Goal: Task Accomplishment & Management: Complete application form

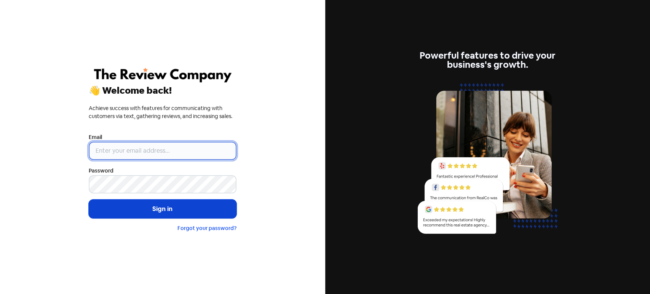
type input "[PERSON_NAME][EMAIL_ADDRESS][DOMAIN_NAME]"
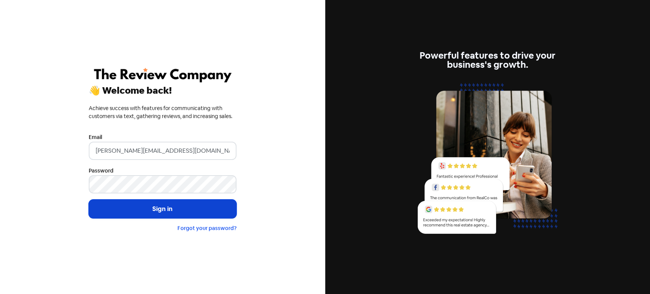
click at [167, 205] on button "Sign in" at bounding box center [163, 208] width 148 height 19
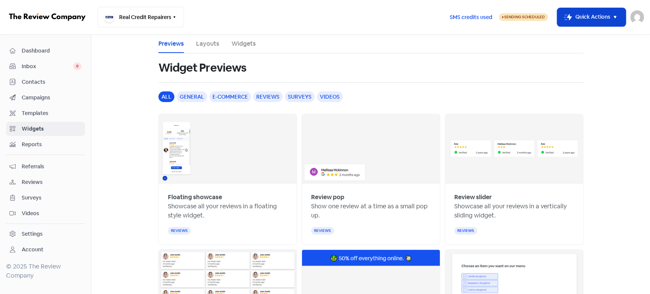
click at [595, 13] on button "Icon For Thunder-move Quick Actions" at bounding box center [591, 17] width 69 height 18
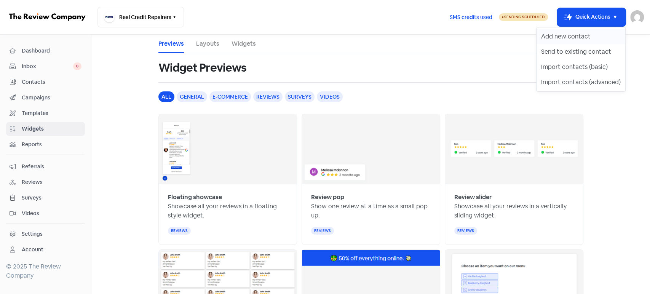
click at [572, 36] on button "Add new contact" at bounding box center [580, 36] width 89 height 15
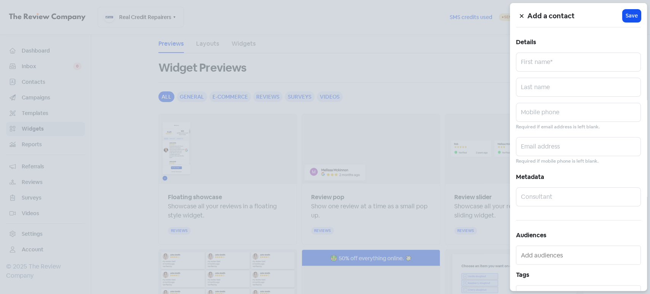
click at [521, 15] on icon at bounding box center [521, 16] width 5 height 5
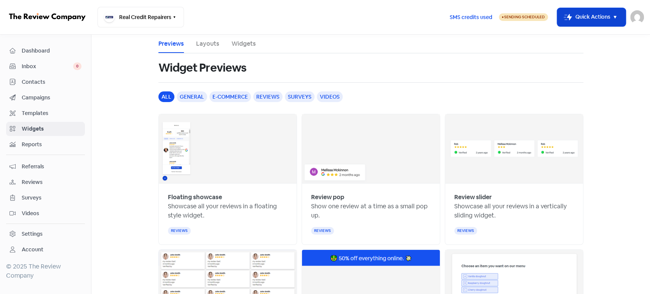
click at [588, 19] on button "Icon For Thunder-move Quick Actions" at bounding box center [591, 17] width 69 height 18
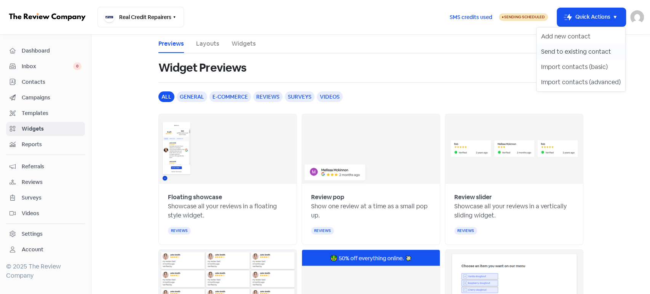
click at [576, 50] on button "Send to existing contact" at bounding box center [580, 51] width 89 height 15
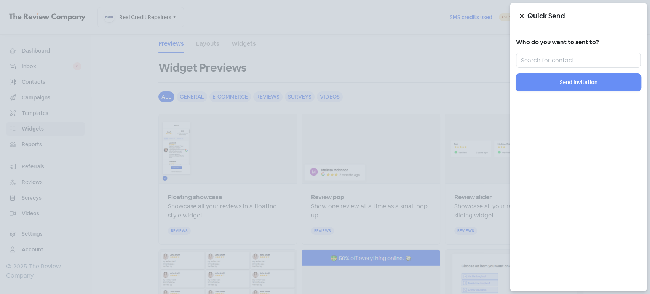
click at [523, 15] on icon at bounding box center [521, 16] width 5 height 5
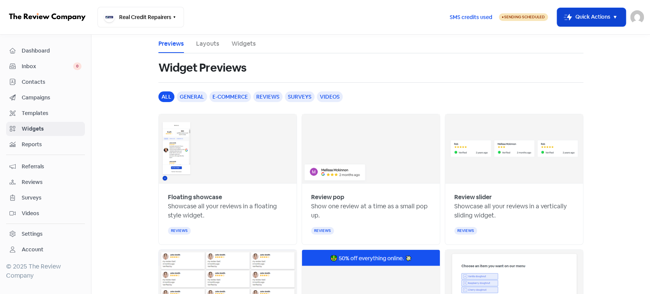
click at [594, 16] on button "Icon For Thunder-move Quick Actions" at bounding box center [591, 17] width 69 height 18
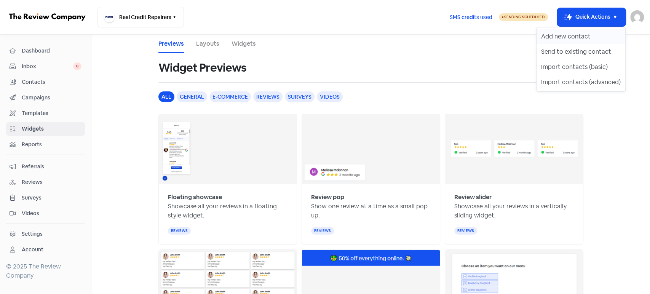
click at [587, 33] on button "Add new contact" at bounding box center [580, 36] width 89 height 15
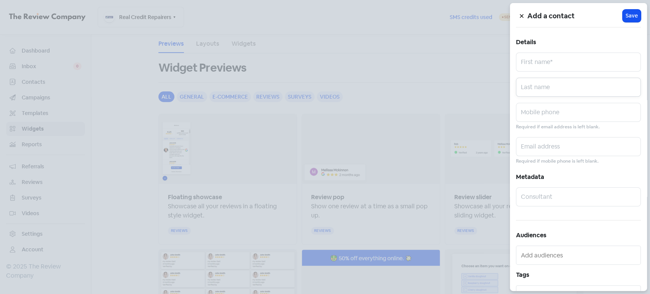
drag, startPoint x: 573, startPoint y: 78, endPoint x: 569, endPoint y: 66, distance: 12.8
click at [573, 78] on input "text" at bounding box center [578, 87] width 125 height 19
click at [566, 57] on input "text" at bounding box center [578, 62] width 125 height 19
paste input "[PERSON_NAME] 0419935651 [EMAIL_ADDRESS][DOMAIN_NAME]"
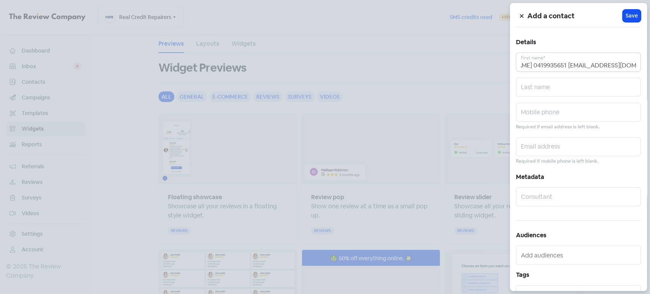
click at [538, 66] on input "[PERSON_NAME] 0419935651 [EMAIL_ADDRESS][DOMAIN_NAME]" at bounding box center [578, 62] width 125 height 19
type input "[PERSON_NAME] [EMAIL_ADDRESS][DOMAIN_NAME]"
click at [531, 118] on input "text" at bounding box center [578, 112] width 125 height 19
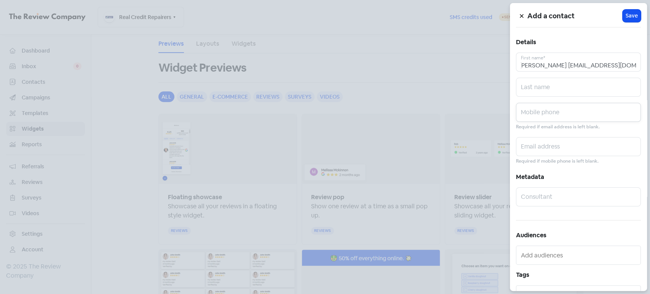
scroll to position [0, 0]
paste input "0419935651"
type input "0419935651"
drag, startPoint x: 557, startPoint y: 64, endPoint x: 631, endPoint y: 67, distance: 75.0
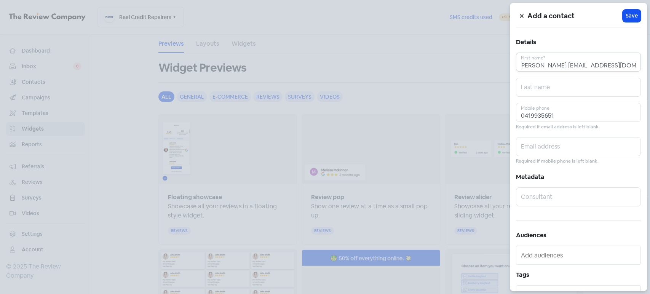
click at [631, 67] on input "[PERSON_NAME] [EMAIL_ADDRESS][DOMAIN_NAME]" at bounding box center [578, 62] width 125 height 19
type input "[PERSON_NAME]"
click at [554, 150] on input "text" at bounding box center [578, 146] width 125 height 19
paste input "[EMAIL_ADDRESS][DOMAIN_NAME]"
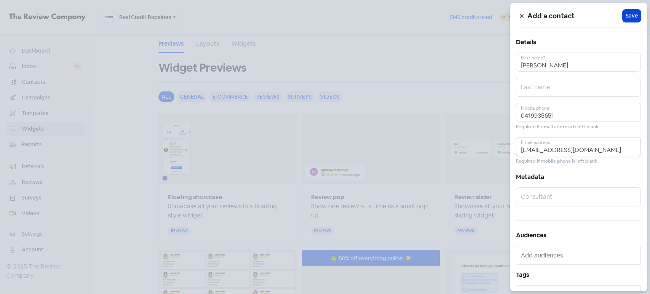
type input "[EMAIL_ADDRESS][DOMAIN_NAME]"
click at [628, 19] on span "Save" at bounding box center [631, 16] width 12 height 8
